Goal: Task Accomplishment & Management: Use online tool/utility

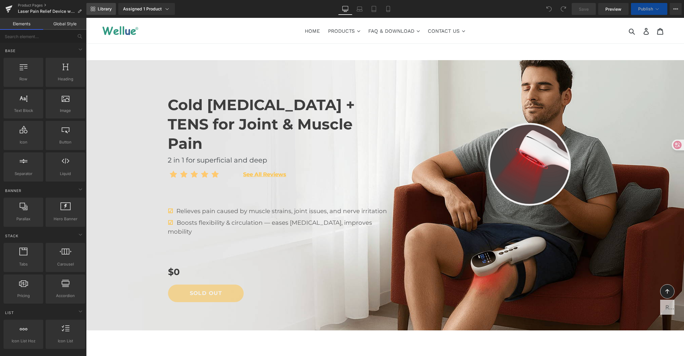
click at [102, 8] on span "Library" at bounding box center [105, 8] width 14 height 5
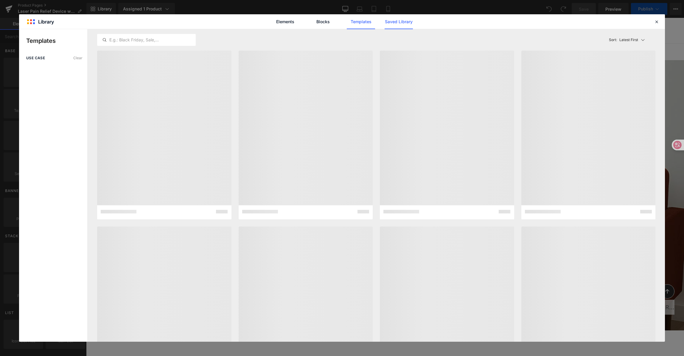
click at [394, 23] on link "Saved Library" at bounding box center [399, 21] width 28 height 15
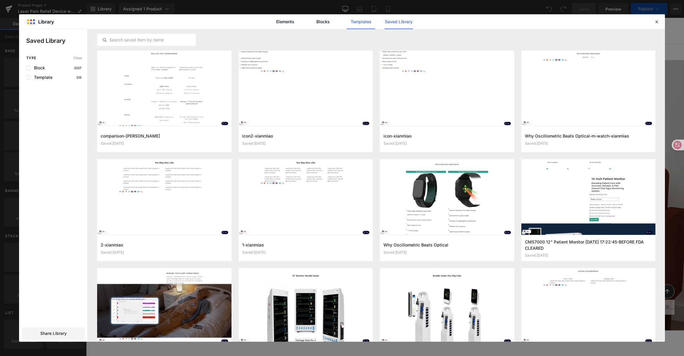
click at [352, 26] on link "Templates" at bounding box center [361, 21] width 28 height 15
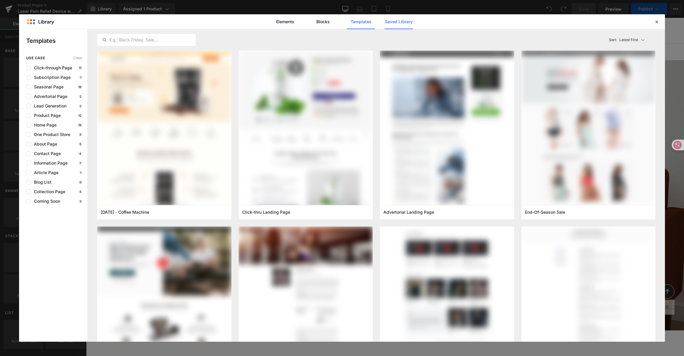
drag, startPoint x: 400, startPoint y: 30, endPoint x: 400, endPoint y: 23, distance: 6.9
click at [400, 30] on div "Latest First Most View Latest First Sort: Latest First" at bounding box center [376, 39] width 558 height 21
click at [400, 22] on link "Saved Library" at bounding box center [399, 21] width 28 height 15
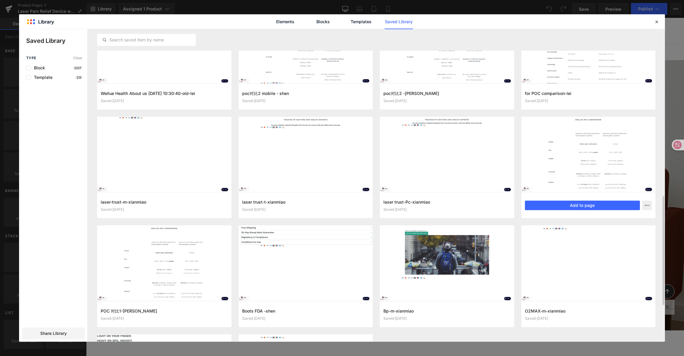
scroll to position [521, 0]
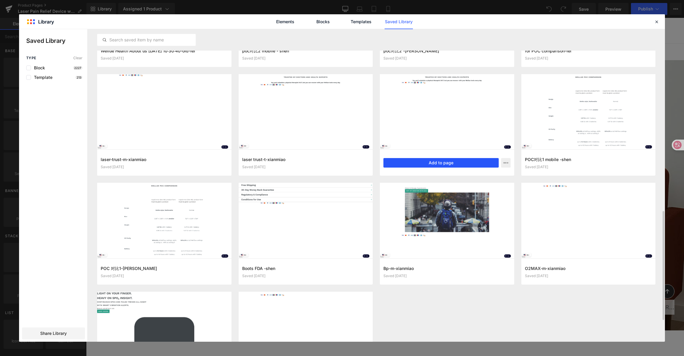
click at [426, 164] on button "Add to page" at bounding box center [440, 163] width 115 height 10
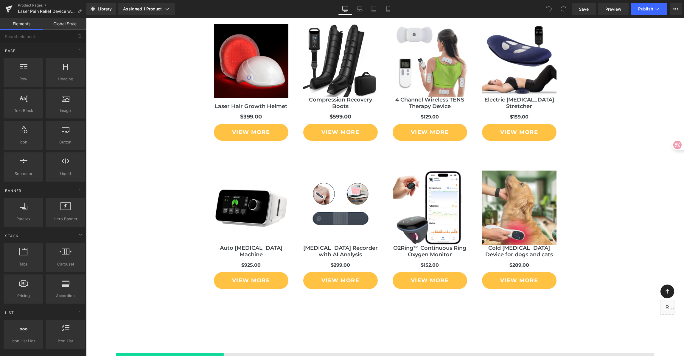
scroll to position [4281, 0]
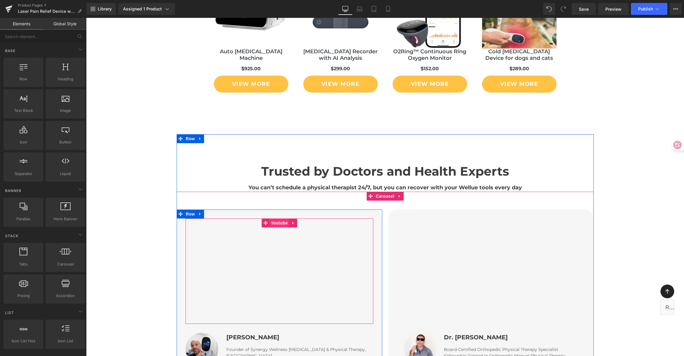
click at [274, 219] on span "Youtube" at bounding box center [279, 223] width 20 height 9
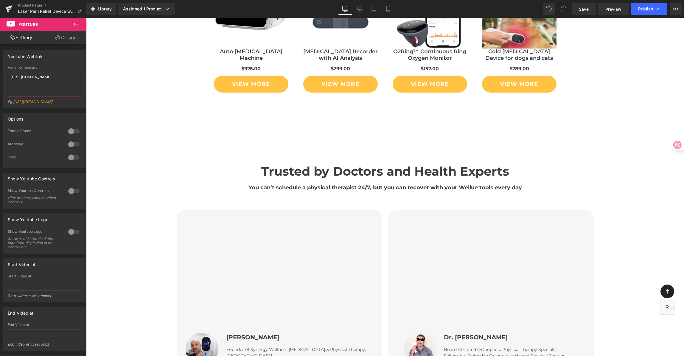
drag, startPoint x: -36, startPoint y: 58, endPoint x: 15, endPoint y: 63, distance: 51.8
click at [0, 58] on html "Youtube You are previewing how the will restyle your page. You can not edit Ele…" at bounding box center [342, 178] width 684 height 356
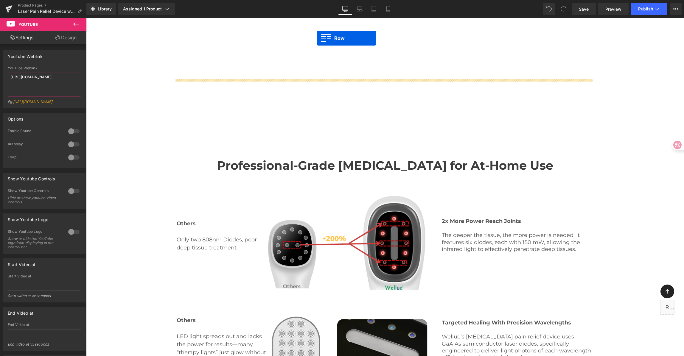
scroll to position [845, 0]
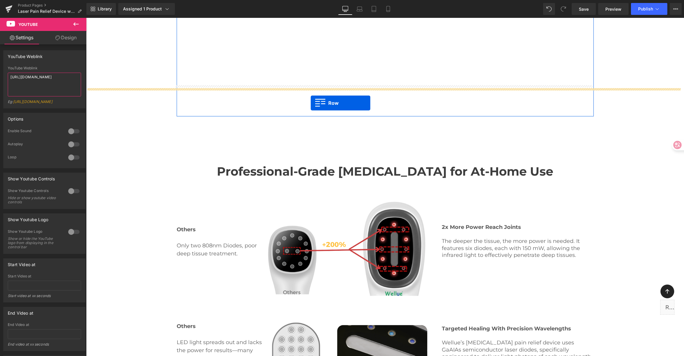
drag, startPoint x: 179, startPoint y: 103, endPoint x: 311, endPoint y: 103, distance: 131.4
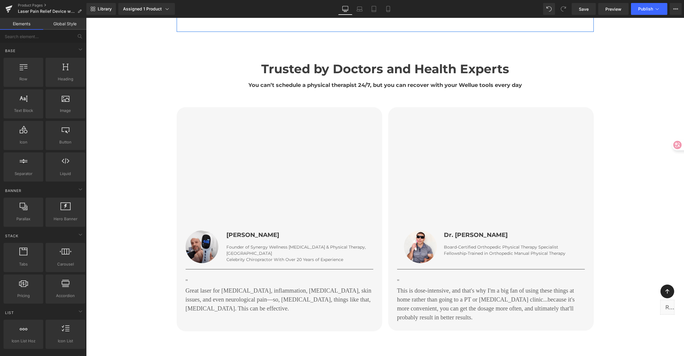
scroll to position [931, 0]
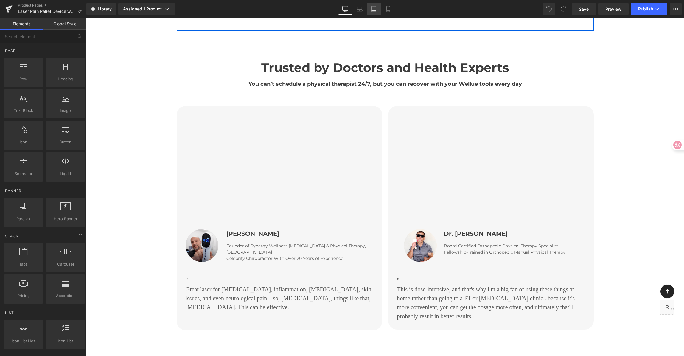
click at [376, 11] on icon at bounding box center [374, 9] width 6 height 6
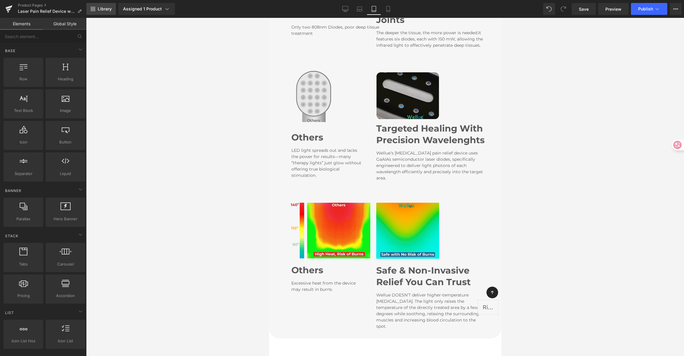
click at [110, 11] on span "Library" at bounding box center [105, 8] width 14 height 5
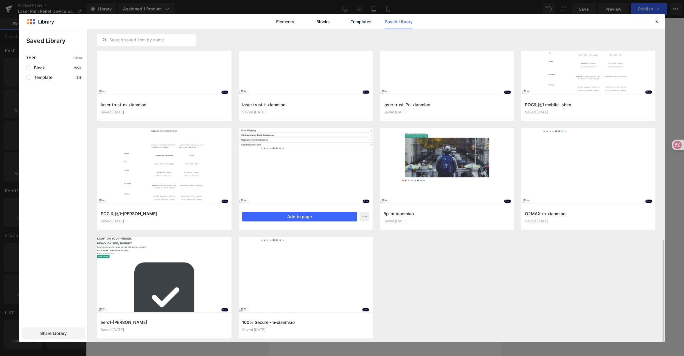
scroll to position [583, 0]
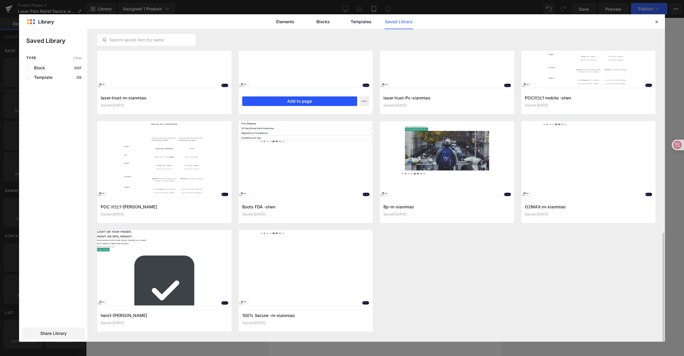
click at [290, 100] on button "Add to page" at bounding box center [299, 102] width 115 height 10
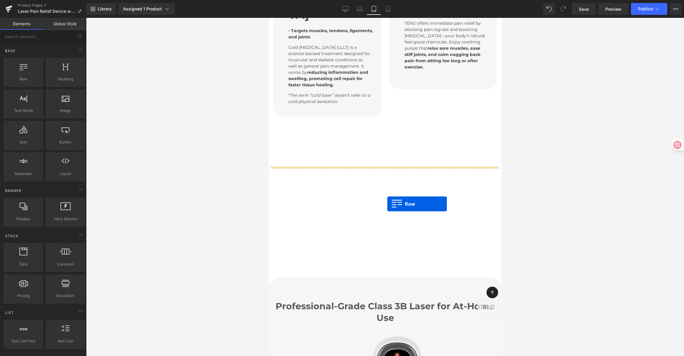
scroll to position [598, 0]
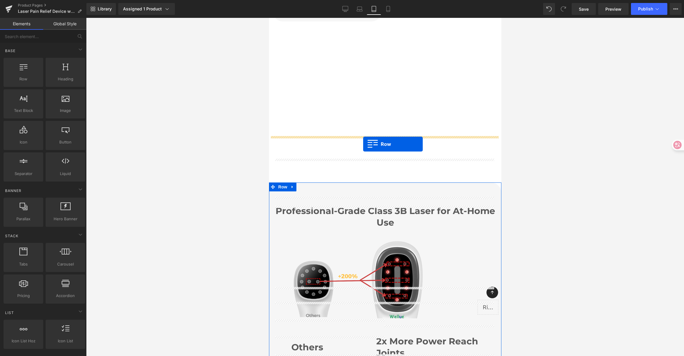
drag, startPoint x: 270, startPoint y: 59, endPoint x: 363, endPoint y: 144, distance: 126.3
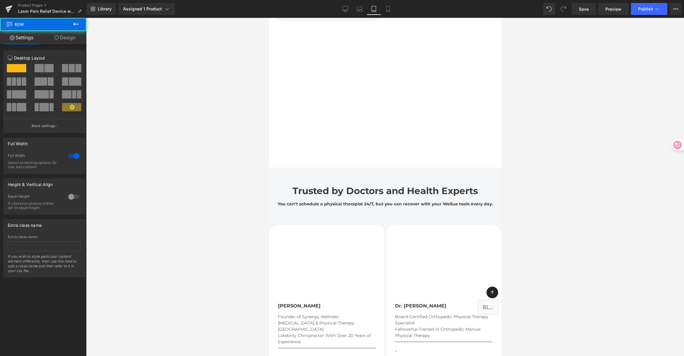
click at [532, 109] on div at bounding box center [385, 187] width 598 height 338
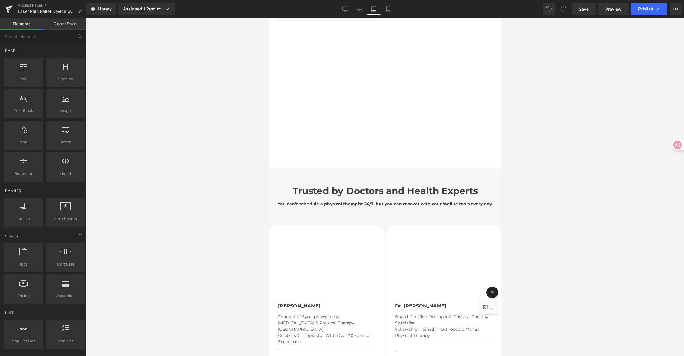
click at [387, 15] on div "Library Assigned 1 Product Product Preview Cold Laser Therapy & TENS for Joint …" at bounding box center [385, 9] width 598 height 18
click at [388, 13] on link "Mobile" at bounding box center [388, 9] width 14 height 12
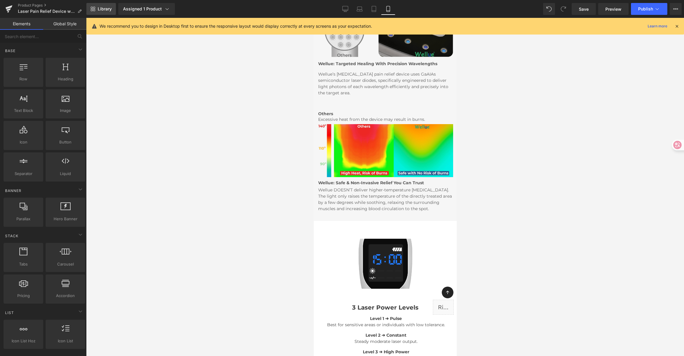
scroll to position [384, 0]
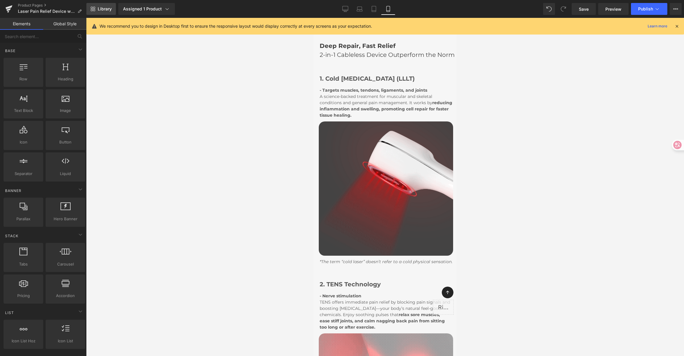
click at [98, 10] on span "Library" at bounding box center [105, 8] width 14 height 5
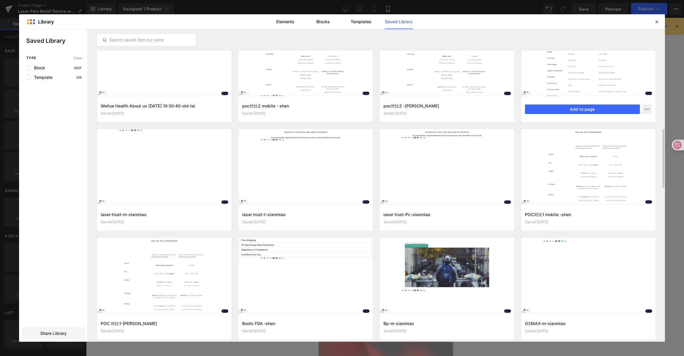
scroll to position [476, 0]
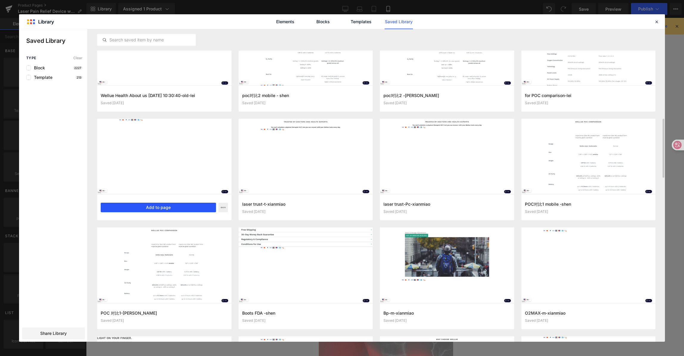
click at [163, 205] on button "Add to page" at bounding box center [158, 208] width 115 height 10
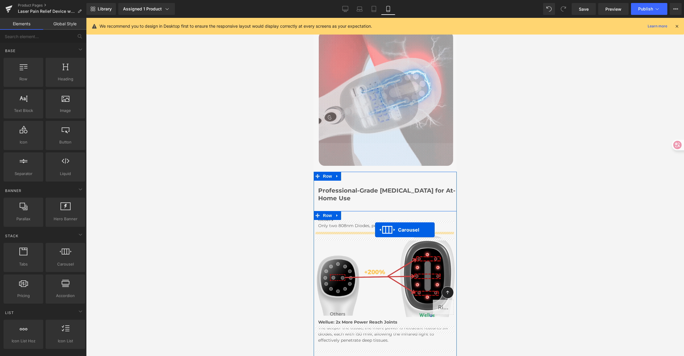
scroll to position [691, 0]
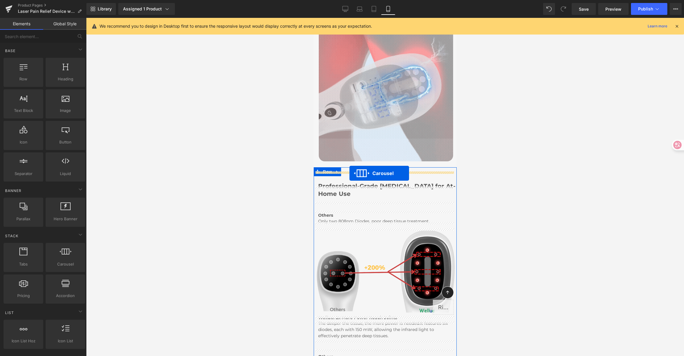
drag, startPoint x: 370, startPoint y: 52, endPoint x: 349, endPoint y: 173, distance: 123.0
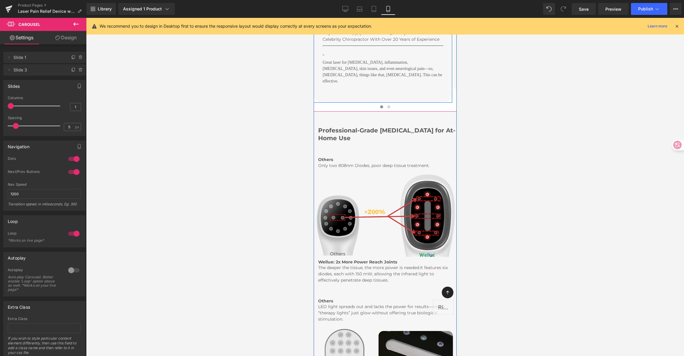
scroll to position [937, 0]
click at [398, 133] on icon at bounding box center [396, 134] width 3 height 4
click at [392, 133] on icon at bounding box center [393, 134] width 3 height 4
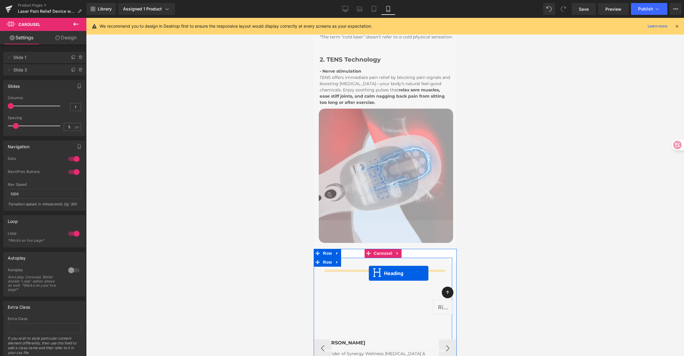
scroll to position [610, 0]
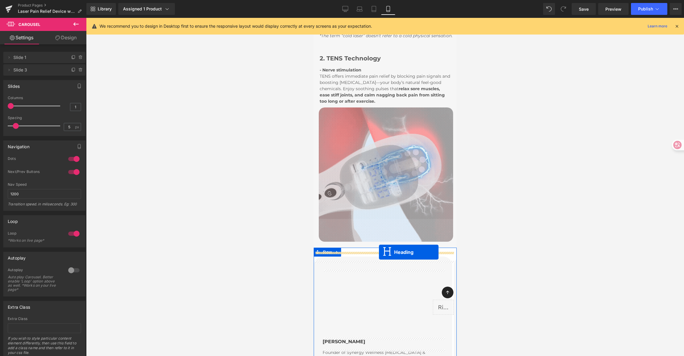
drag, startPoint x: 369, startPoint y: 146, endPoint x: 379, endPoint y: 252, distance: 106.6
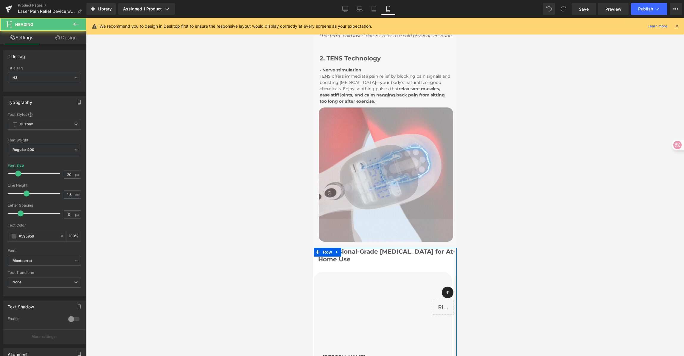
click at [516, 205] on div at bounding box center [385, 187] width 598 height 338
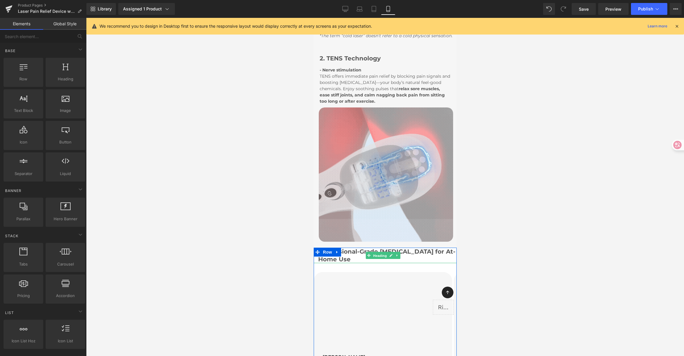
click at [378, 258] on span "Heading" at bounding box center [380, 255] width 16 height 7
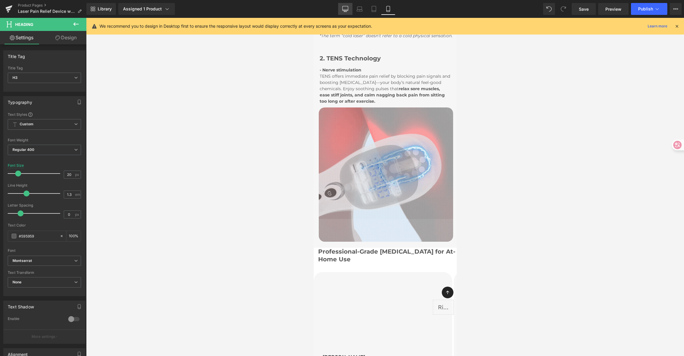
click at [343, 13] on link "Desktop" at bounding box center [345, 9] width 14 height 12
type input "40"
type input "100"
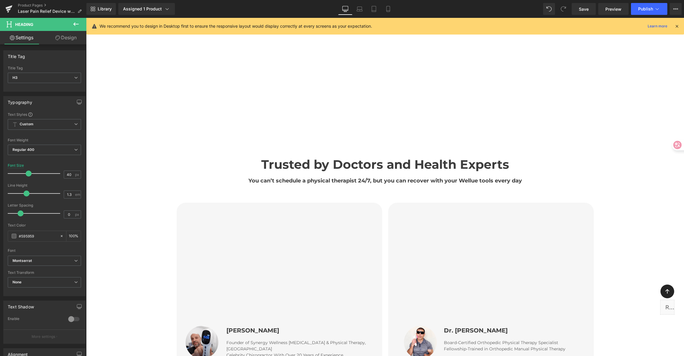
scroll to position [869, 0]
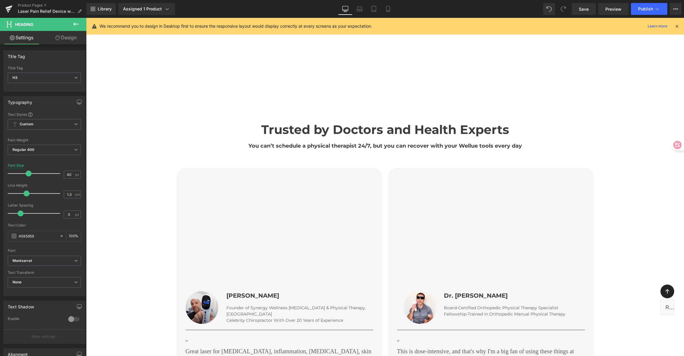
click at [341, 122] on h2 "Trusted by Doctors and Health Experts" at bounding box center [385, 129] width 417 height 15
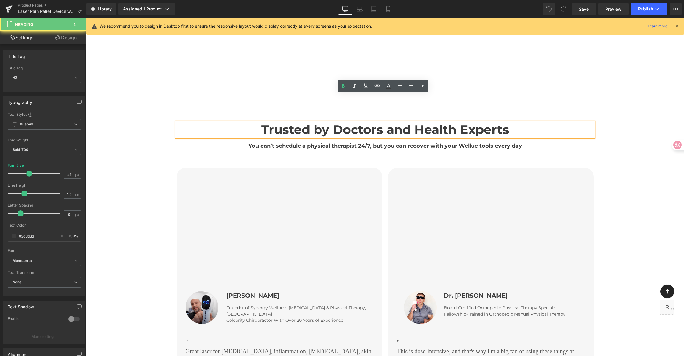
click at [293, 122] on h2 "Trusted by Doctors and Health Experts" at bounding box center [385, 129] width 417 height 15
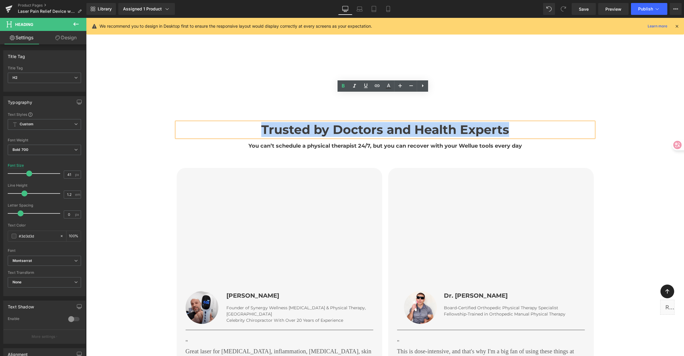
drag, startPoint x: 243, startPoint y: 101, endPoint x: 531, endPoint y: 101, distance: 287.8
click at [531, 122] on h2 "Trusted by Doctors and Health Experts" at bounding box center [385, 129] width 417 height 15
copy h2 "Trusted by Doctors and Health Experts"
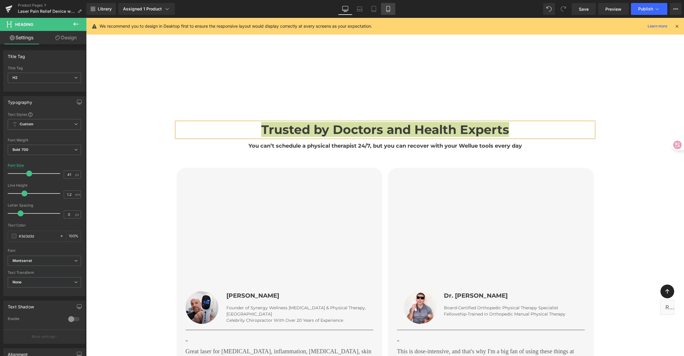
click at [382, 8] on link "Mobile" at bounding box center [388, 9] width 14 height 12
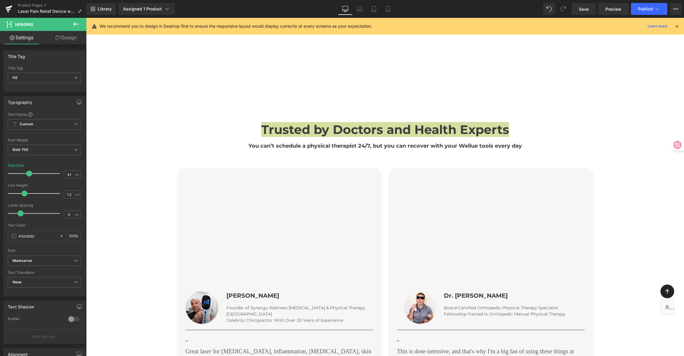
type input "29"
type input "100"
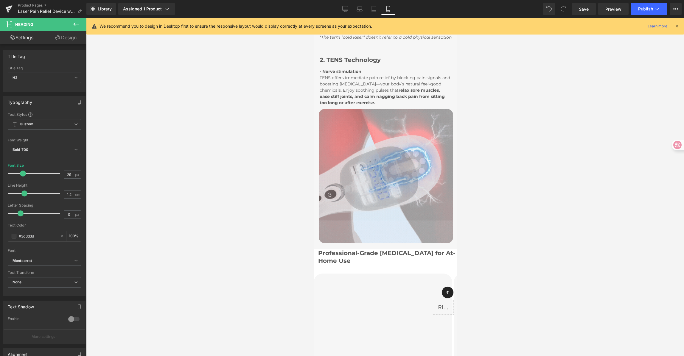
scroll to position [664, 0]
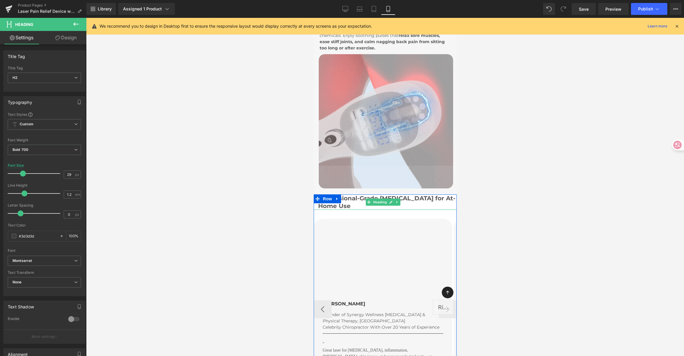
drag, startPoint x: 355, startPoint y: 208, endPoint x: 353, endPoint y: 217, distance: 9.1
click at [355, 209] on h3 "Professional-Grade Laser Therapy for At-Home Use" at bounding box center [387, 202] width 139 height 15
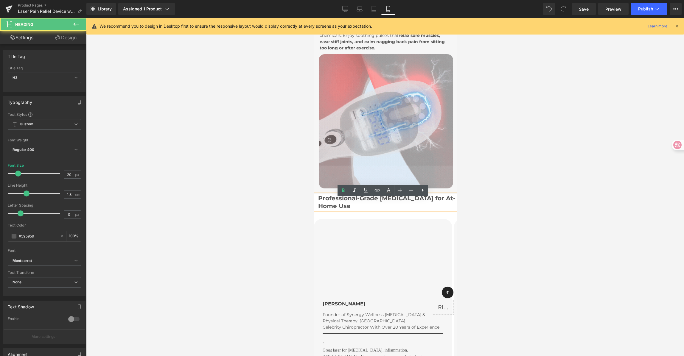
click at [353, 209] on h3 "Professional-Grade Laser Therapy for At-Home Use" at bounding box center [387, 202] width 139 height 15
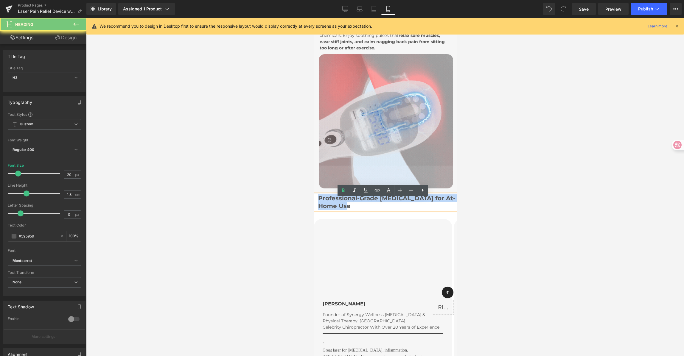
drag, startPoint x: 355, startPoint y: 210, endPoint x: 278, endPoint y: 199, distance: 78.3
paste div
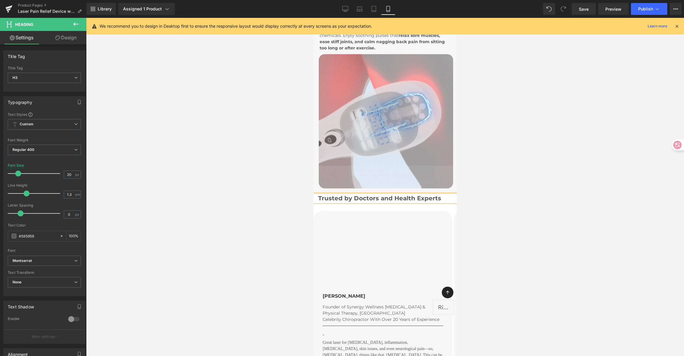
click at [527, 198] on div at bounding box center [385, 187] width 598 height 338
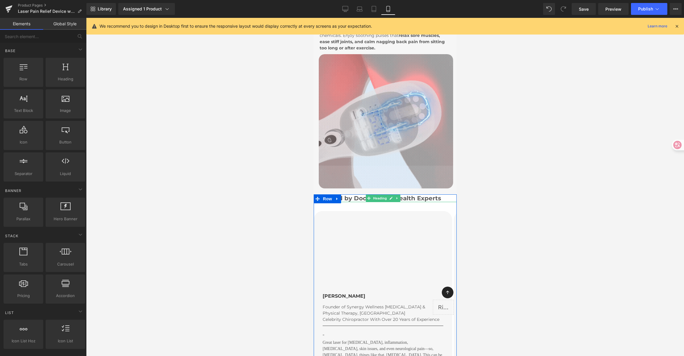
click at [353, 202] on b "Trusted by Doctors and Health Experts" at bounding box center [379, 198] width 123 height 7
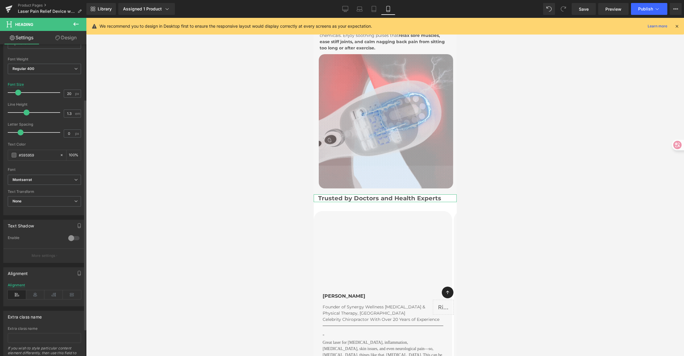
scroll to position [111, 0]
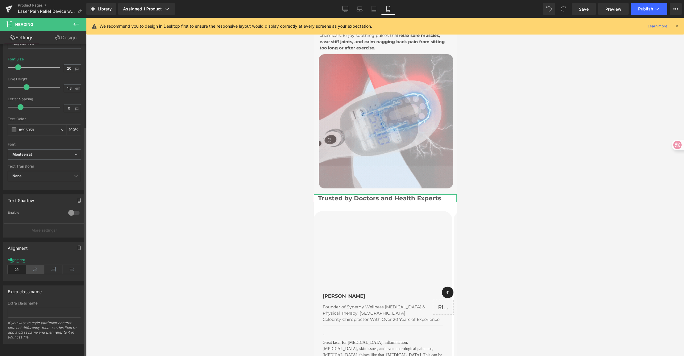
click at [35, 265] on icon at bounding box center [35, 269] width 18 height 9
click at [320, 203] on span at bounding box center [317, 199] width 8 height 9
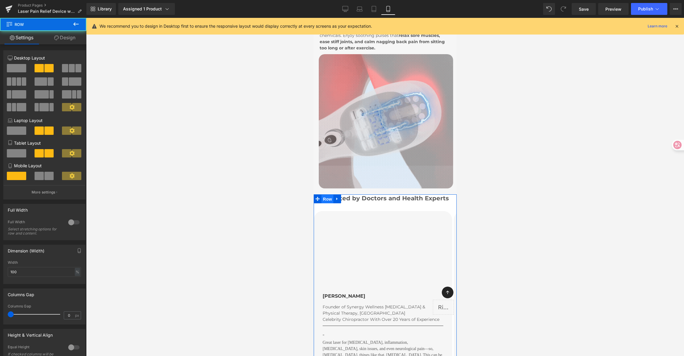
drag, startPoint x: 326, startPoint y: 203, endPoint x: 369, endPoint y: 74, distance: 135.7
click at [326, 203] on span "Row" at bounding box center [327, 199] width 12 height 9
click at [58, 34] on link "Design" at bounding box center [64, 37] width 43 height 13
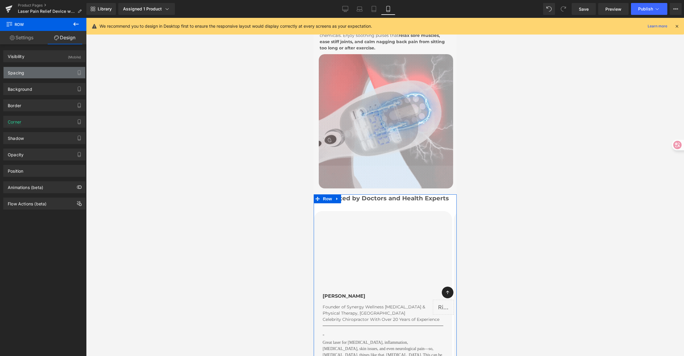
click at [51, 72] on div "Spacing" at bounding box center [45, 72] width 82 height 11
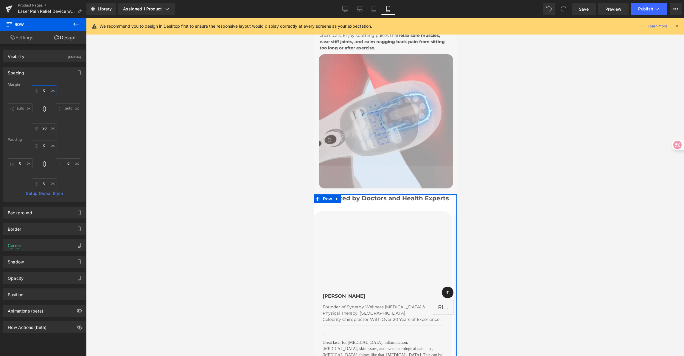
click at [49, 91] on input "0" at bounding box center [44, 91] width 25 height 10
type input "60"
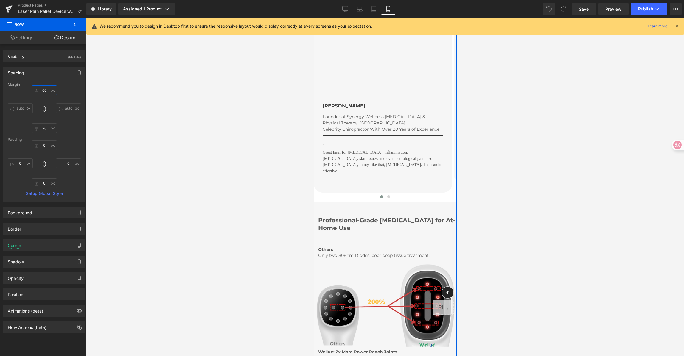
scroll to position [872, 0]
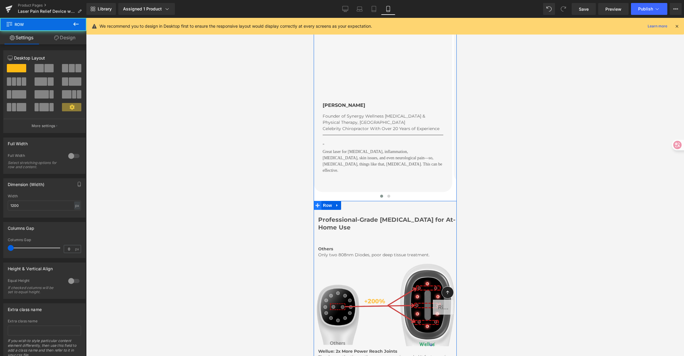
drag, startPoint x: 322, startPoint y: 202, endPoint x: 317, endPoint y: 202, distance: 5.4
click at [322, 202] on span "Row" at bounding box center [327, 205] width 12 height 9
click at [65, 36] on link "Design" at bounding box center [64, 37] width 43 height 13
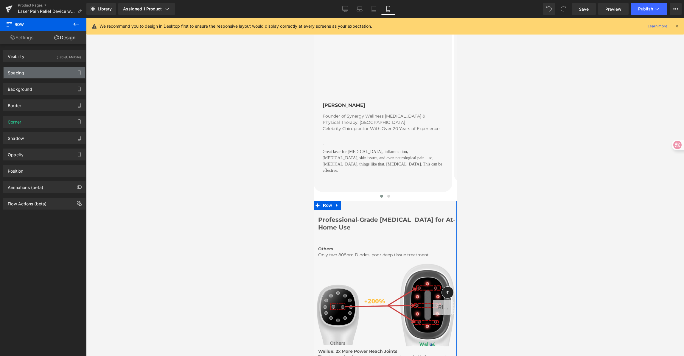
click at [41, 73] on div "Spacing" at bounding box center [45, 72] width 82 height 11
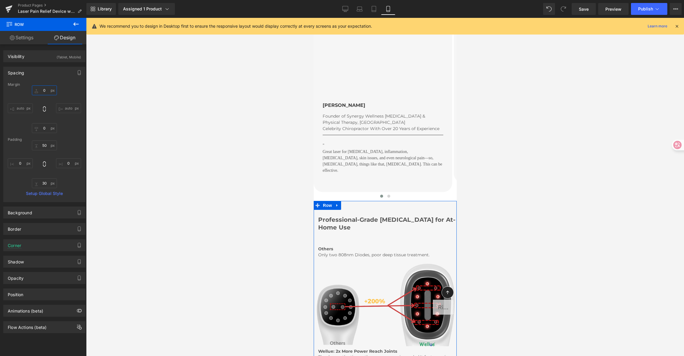
click at [44, 92] on input "0" at bounding box center [44, 91] width 25 height 10
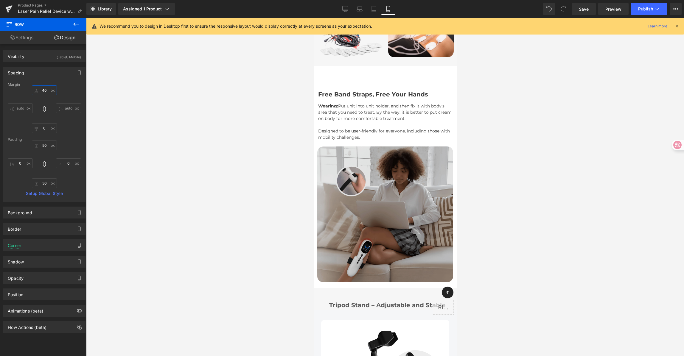
scroll to position [2474, 0]
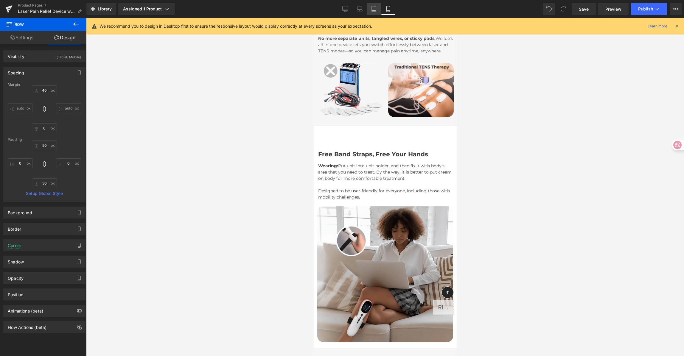
click at [375, 6] on icon at bounding box center [374, 9] width 4 height 6
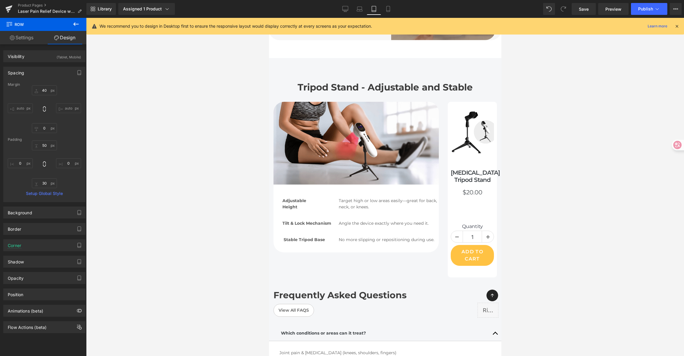
type input "100"
type input "0"
type input "70"
type input "0"
type input "72"
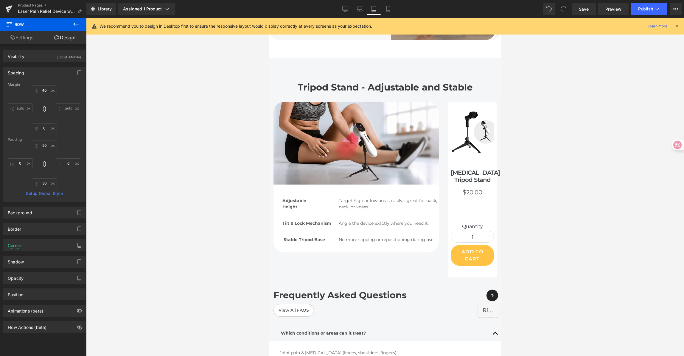
type input "0"
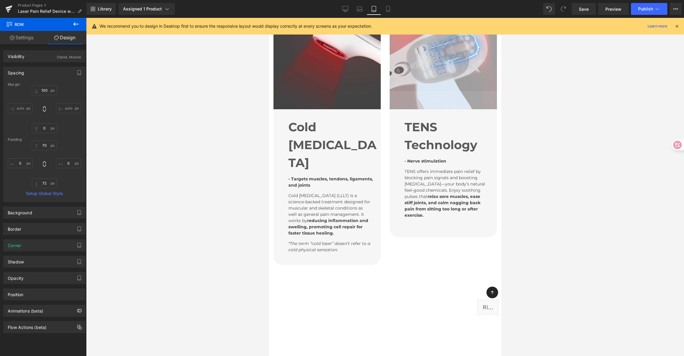
scroll to position [420, 0]
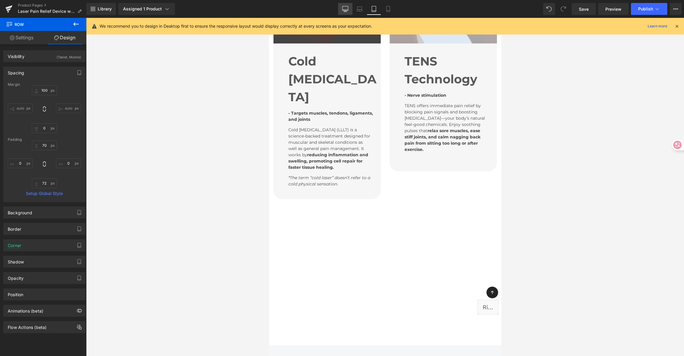
drag, startPoint x: 344, startPoint y: 8, endPoint x: 325, endPoint y: 181, distance: 174.4
click at [344, 8] on icon at bounding box center [345, 9] width 6 height 6
type input "100"
type input "0"
type input "70"
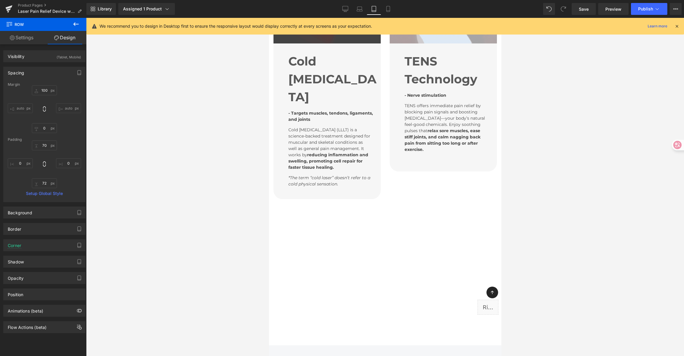
type input "0"
type input "72"
type input "0"
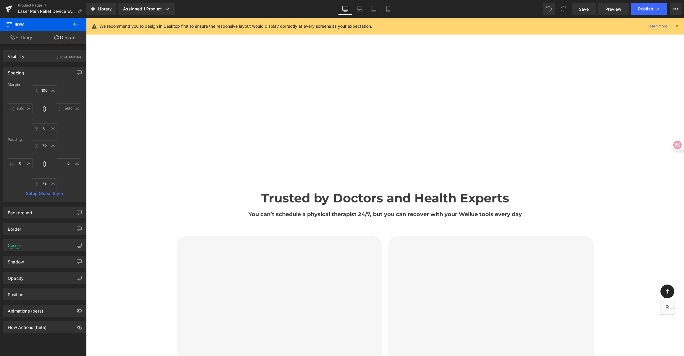
scroll to position [959, 0]
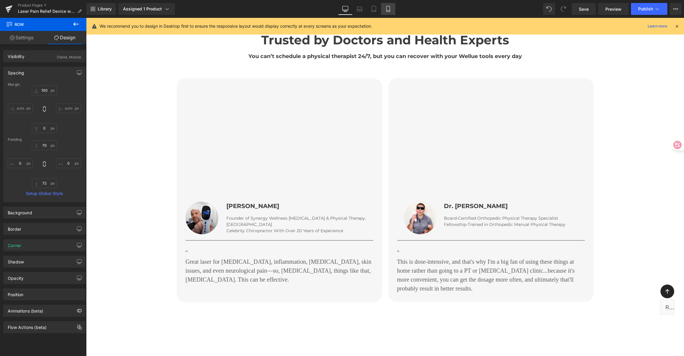
click at [387, 10] on icon at bounding box center [388, 9] width 6 height 6
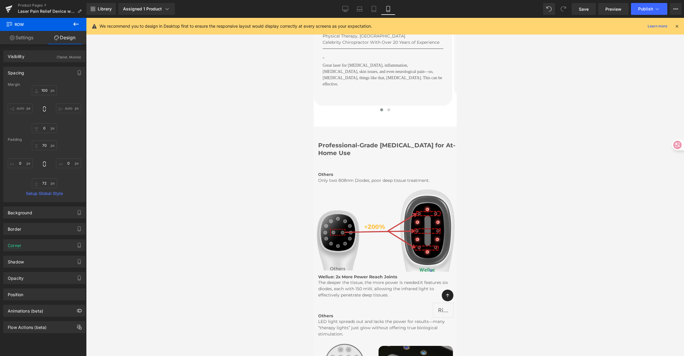
type input "40"
type input "0"
type input "50"
type input "0"
type input "30"
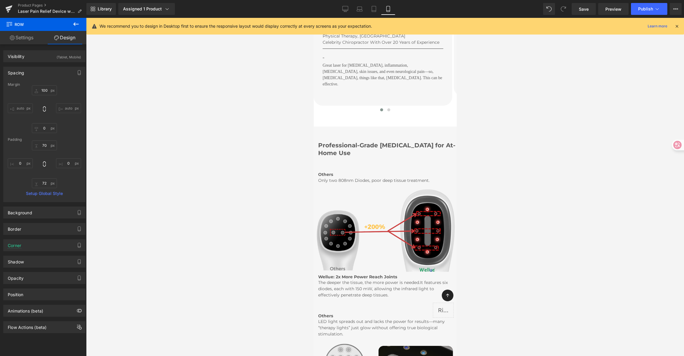
type input "0"
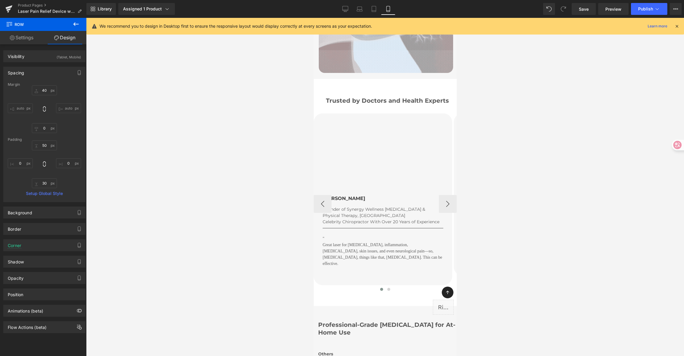
scroll to position [780, 0]
click at [439, 206] on button "›" at bounding box center [448, 204] width 18 height 18
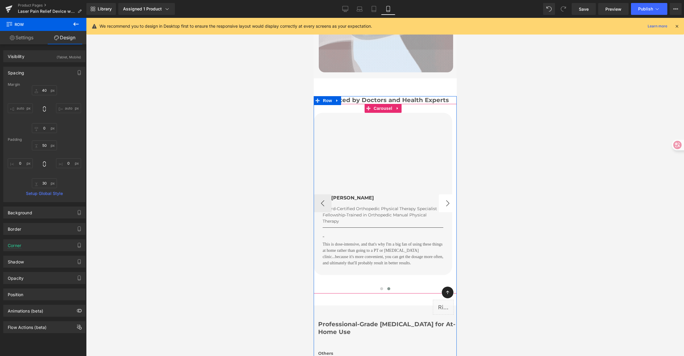
click at [439, 206] on button "›" at bounding box center [448, 204] width 18 height 18
click at [584, 5] on link "Save" at bounding box center [584, 9] width 24 height 12
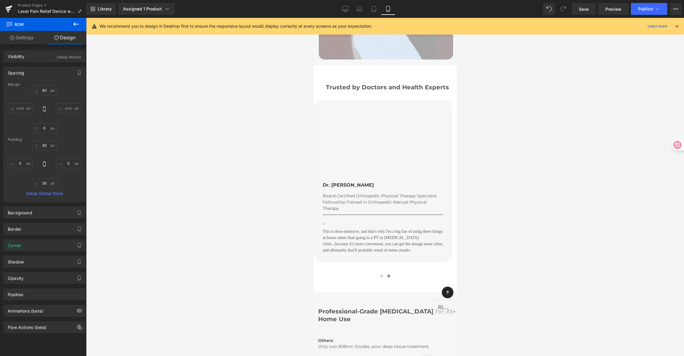
scroll to position [814, 0]
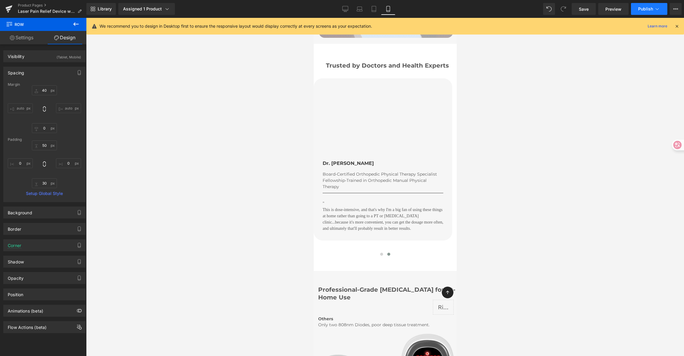
click at [643, 12] on button "Publish" at bounding box center [649, 9] width 36 height 12
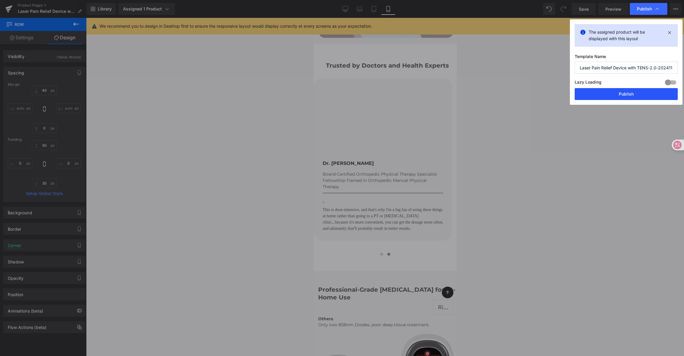
click at [615, 93] on button "Publish" at bounding box center [626, 94] width 103 height 12
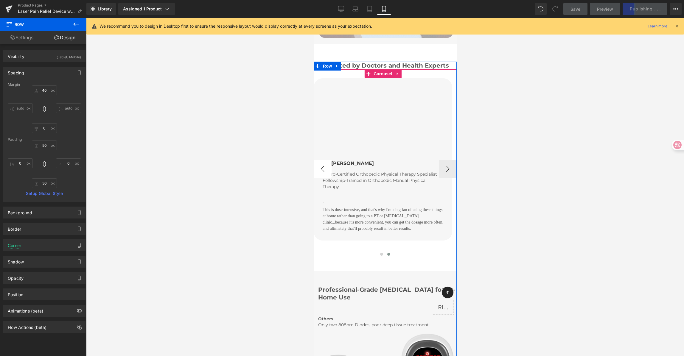
click at [325, 169] on button "‹" at bounding box center [322, 169] width 18 height 18
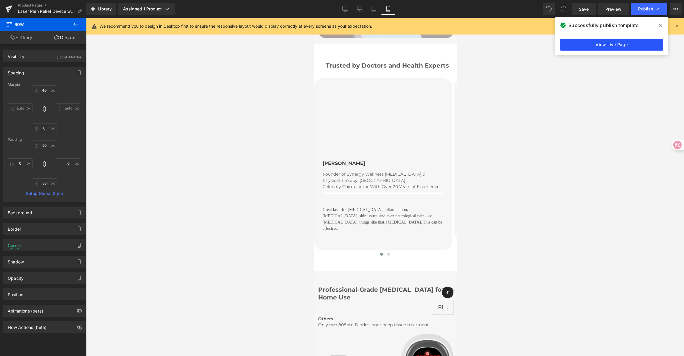
click at [622, 49] on link "View Live Page" at bounding box center [611, 45] width 103 height 12
